Goal: Task Accomplishment & Management: Use online tool/utility

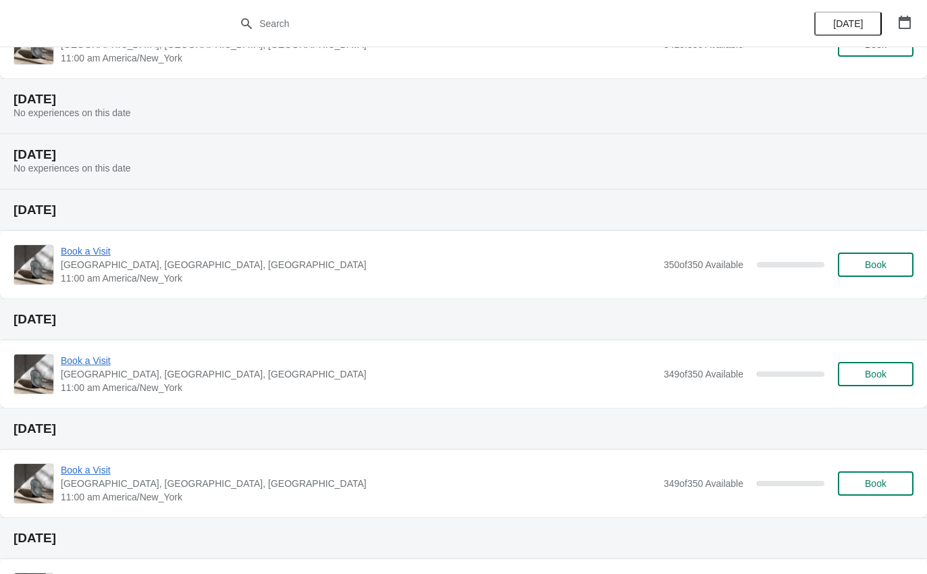
scroll to position [116, 0]
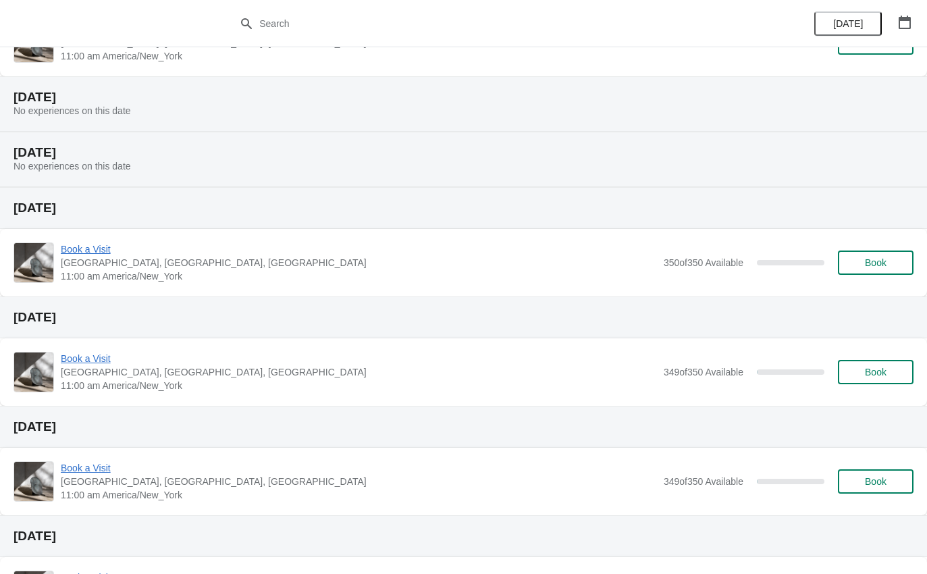
click at [86, 238] on div "Book a Visit [GEOGRAPHIC_DATA], [GEOGRAPHIC_DATA] 11:00 am America/New_York 350…" at bounding box center [463, 263] width 927 height 68
click at [83, 236] on div "Book a Visit [GEOGRAPHIC_DATA], [GEOGRAPHIC_DATA] 11:00 am America/New_York 350…" at bounding box center [463, 263] width 927 height 68
click at [88, 243] on span "Book a Visit" at bounding box center [359, 249] width 596 height 14
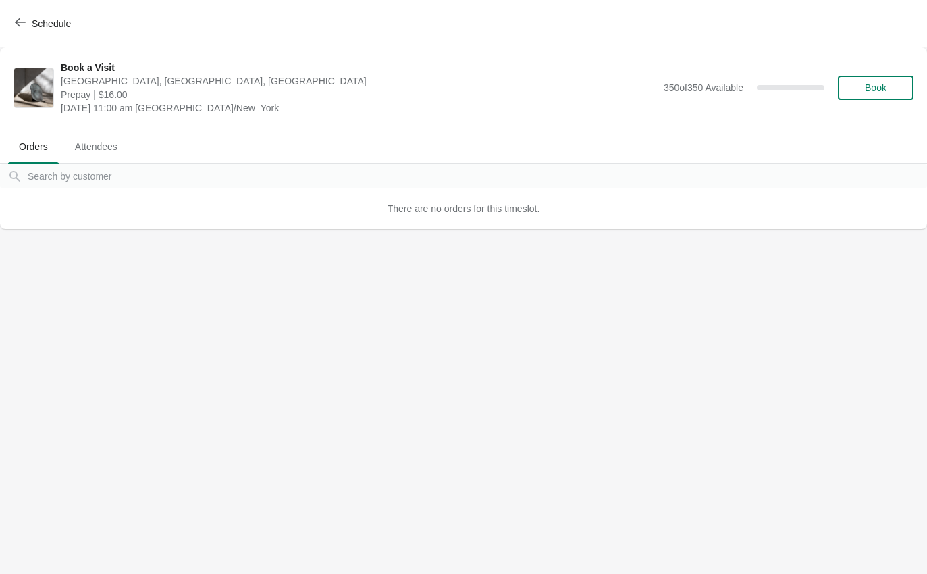
click at [30, 18] on span "Schedule" at bounding box center [44, 23] width 53 height 13
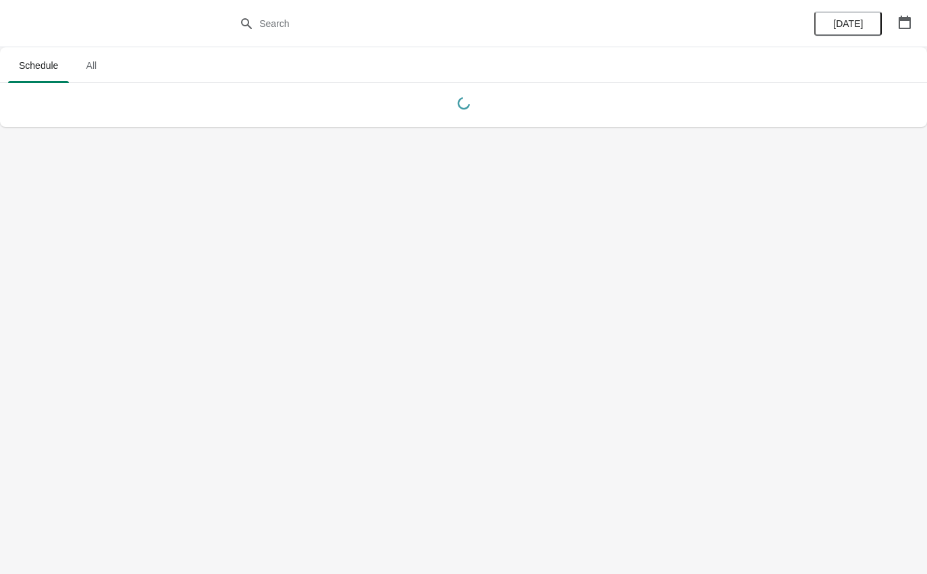
click at [96, 59] on span "All" at bounding box center [91, 65] width 34 height 24
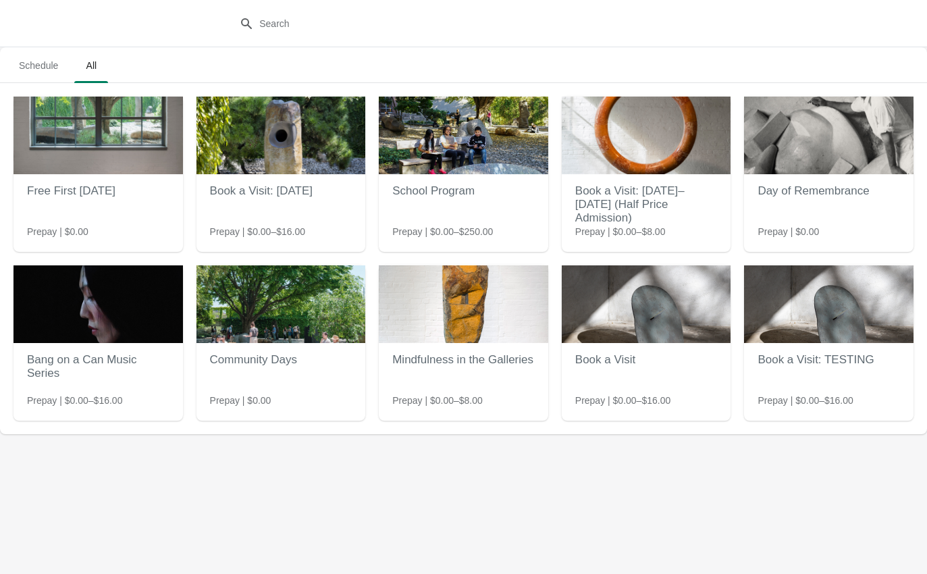
click at [51, 58] on span "Schedule" at bounding box center [38, 65] width 61 height 24
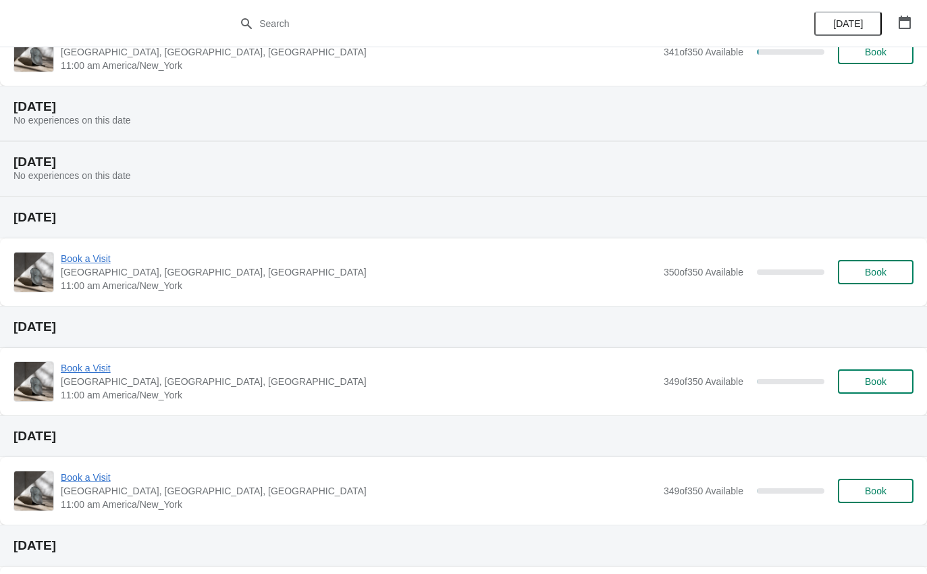
scroll to position [106, 0]
click at [97, 365] on span "Book a Visit" at bounding box center [359, 369] width 596 height 14
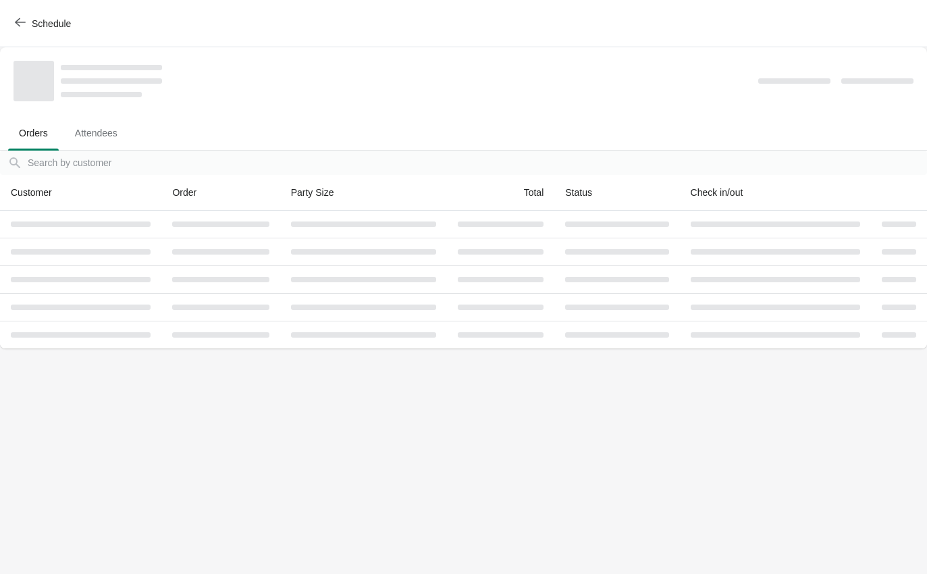
scroll to position [0, 0]
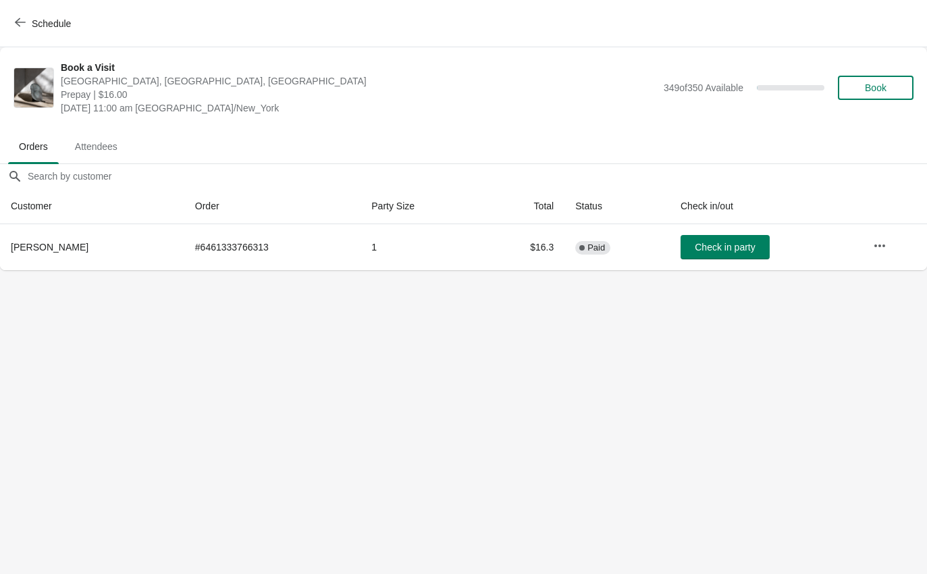
click at [33, 22] on span "Schedule" at bounding box center [51, 23] width 39 height 11
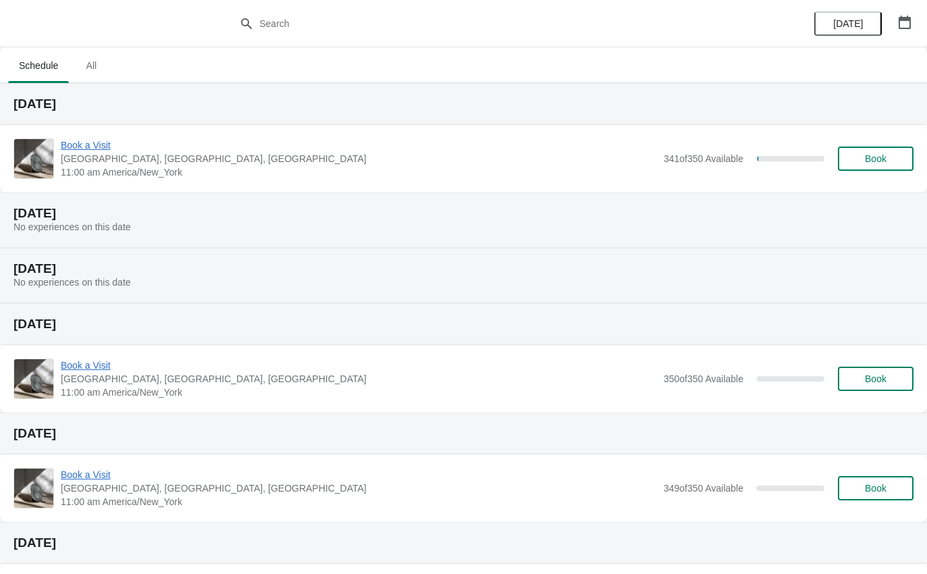
click at [86, 140] on span "Book a Visit" at bounding box center [359, 145] width 596 height 14
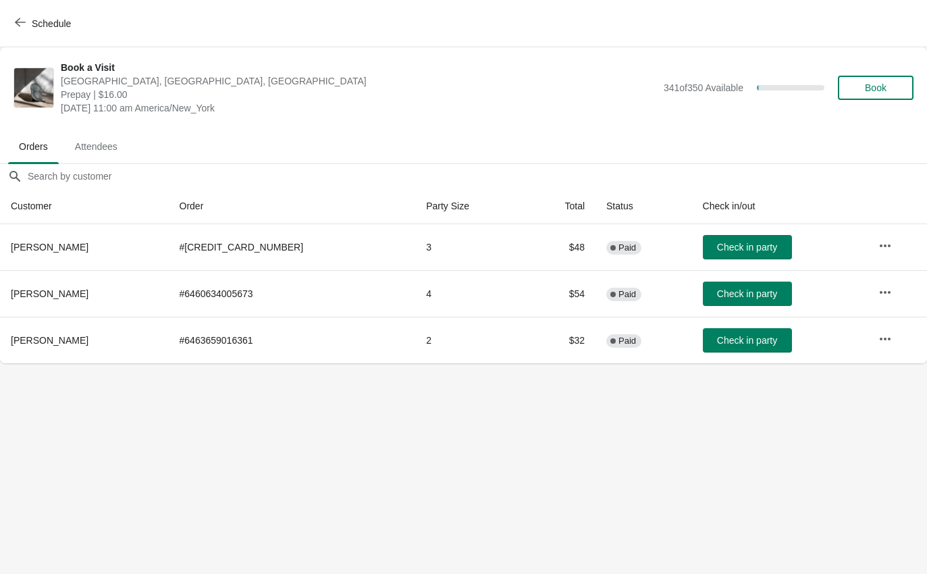
click at [723, 290] on span "Check in party" at bounding box center [747, 293] width 60 height 11
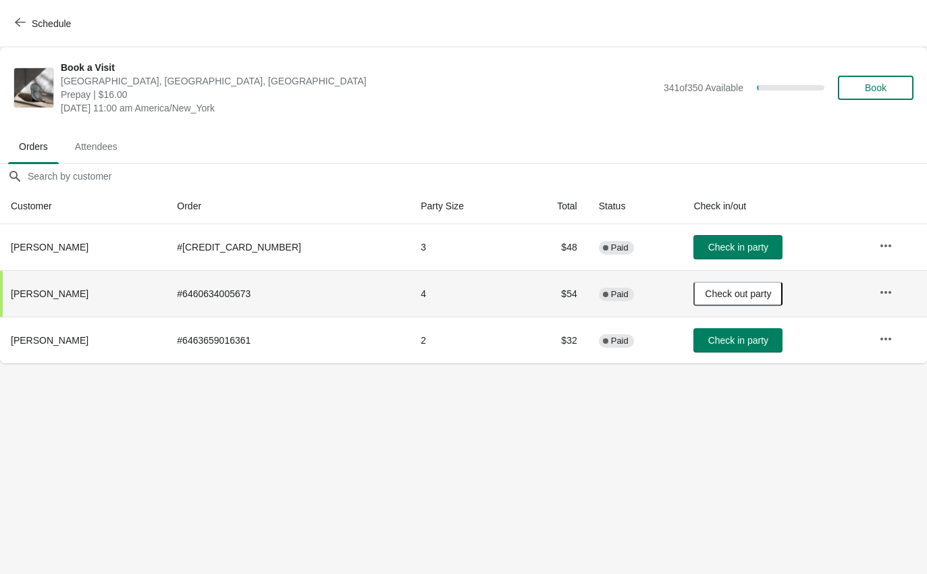
click at [53, 23] on span "Schedule" at bounding box center [51, 23] width 39 height 11
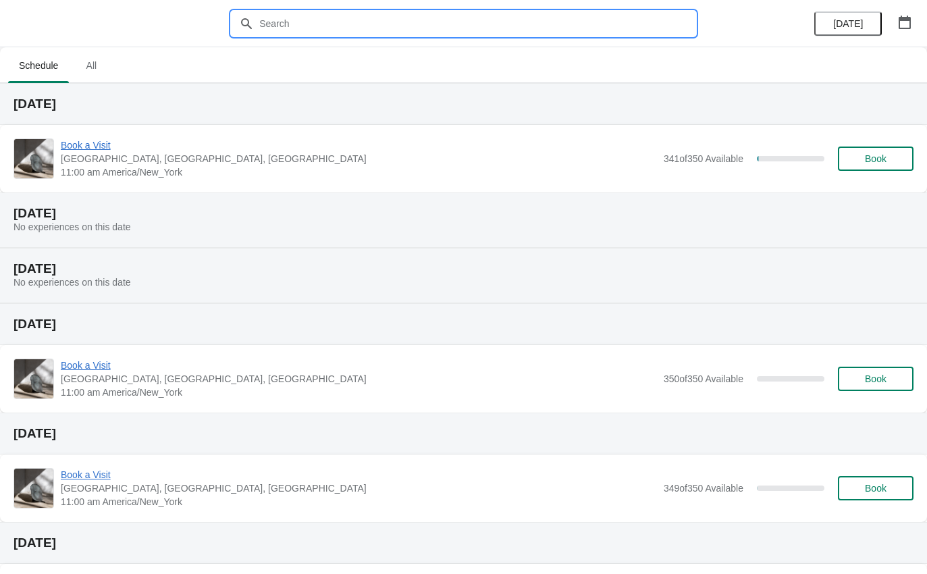
click at [315, 25] on input "text" at bounding box center [477, 23] width 437 height 24
type input "[PERSON_NAME]"
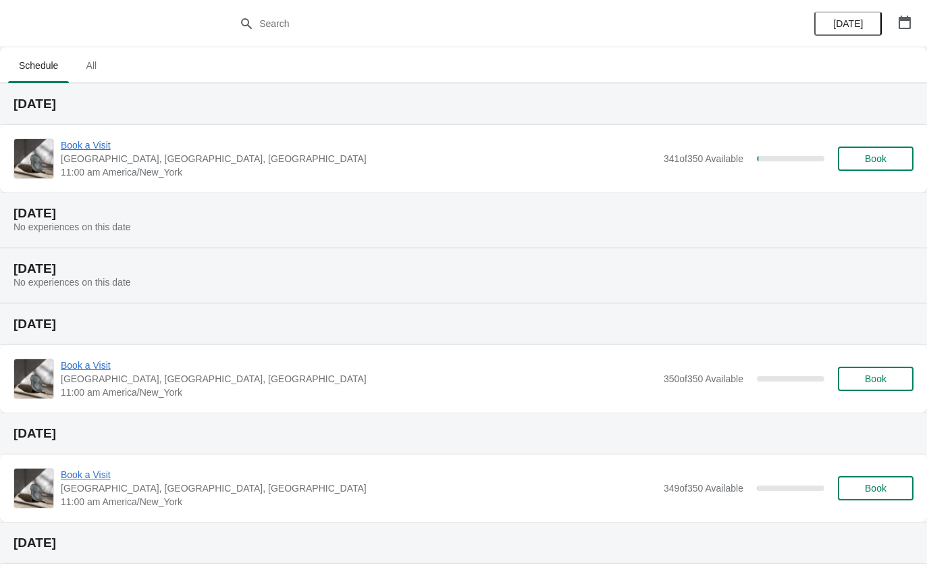
click at [79, 151] on span "Book a Visit" at bounding box center [359, 145] width 596 height 14
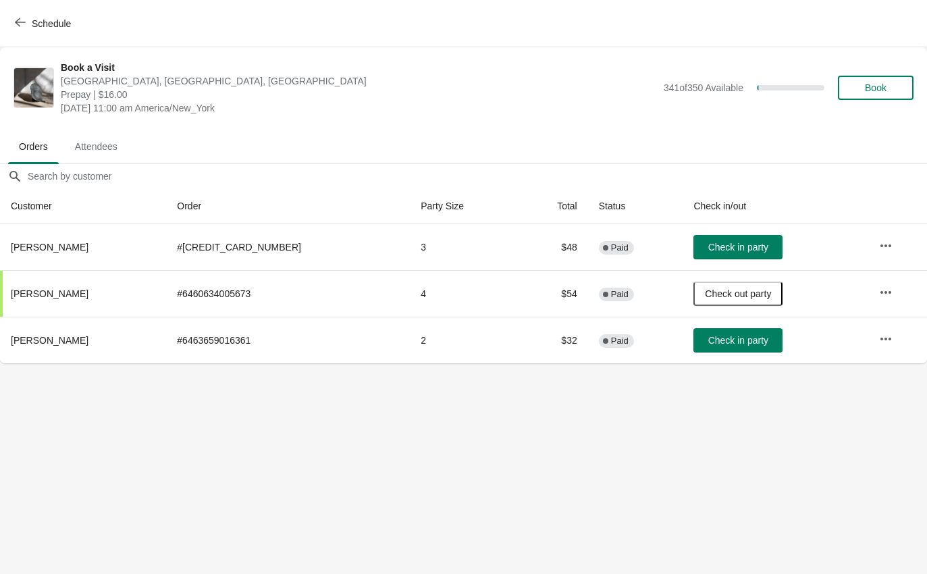
click at [105, 132] on button "Attendees" at bounding box center [96, 146] width 70 height 35
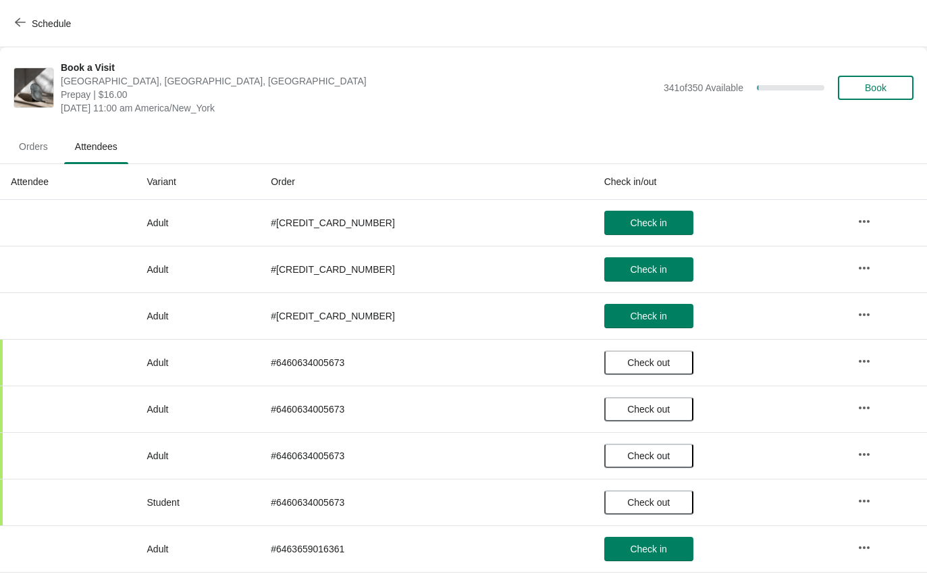
click at [30, 145] on span "Orders" at bounding box center [33, 146] width 51 height 24
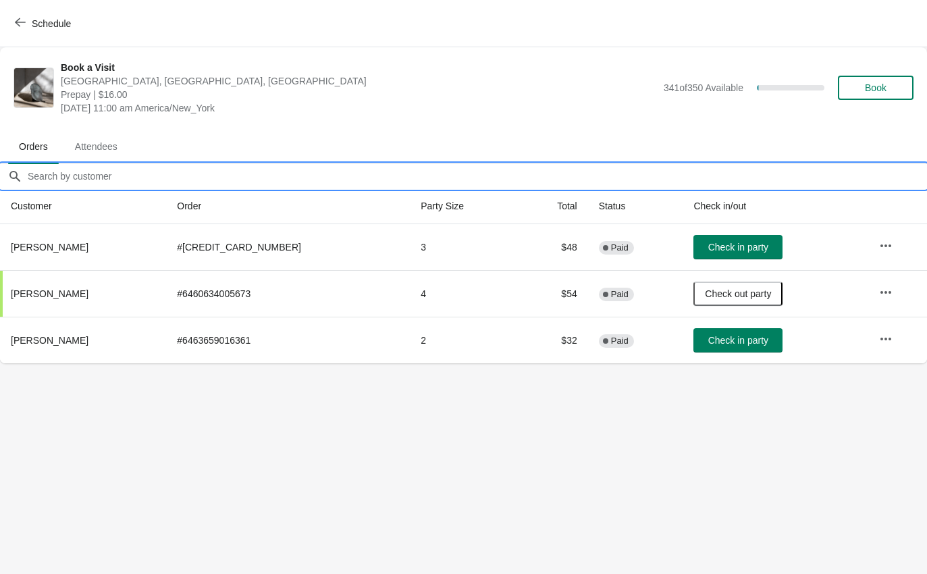
click at [99, 176] on input "Orders filter search" at bounding box center [477, 176] width 900 height 24
